Goal: Navigation & Orientation: Find specific page/section

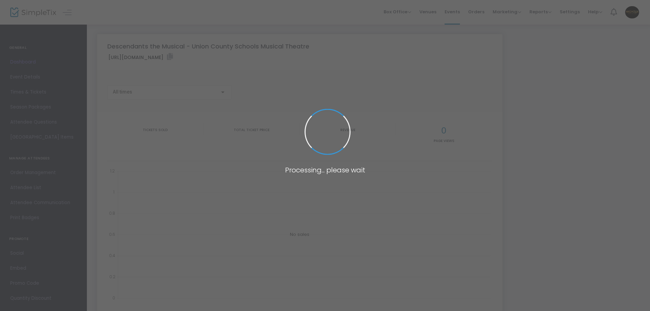
type input "[URL][DOMAIN_NAME]"
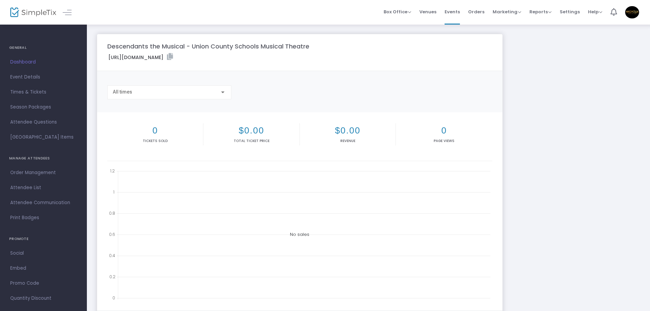
click at [27, 61] on span "Dashboard" at bounding box center [43, 62] width 66 height 9
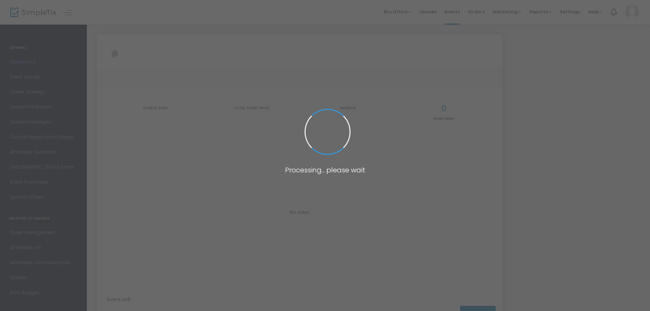
type input "[URL][DOMAIN_NAME]"
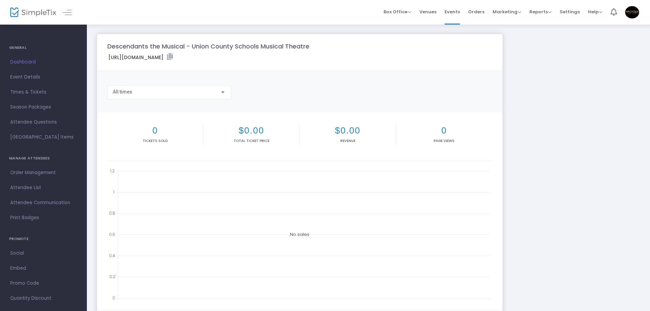
click at [171, 45] on m-panel-title "Descendants the Musical - Union County Schools Musical Theatre" at bounding box center [208, 46] width 202 height 9
click at [457, 13] on span "Events" at bounding box center [452, 11] width 15 height 17
